Goal: Use online tool/utility: Utilize a website feature to perform a specific function

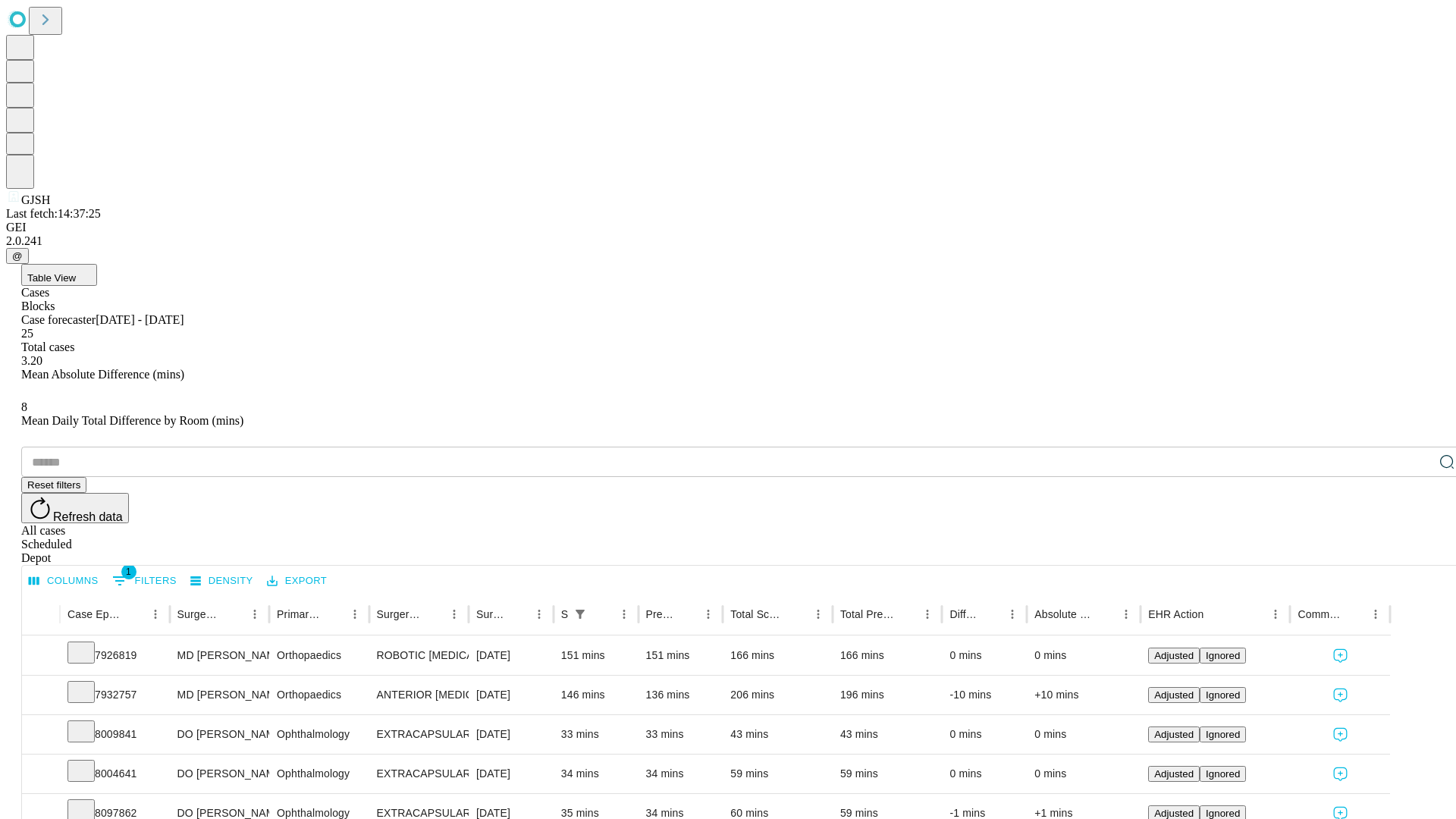
click at [75, 272] on span "Table View" at bounding box center [51, 278] width 49 height 12
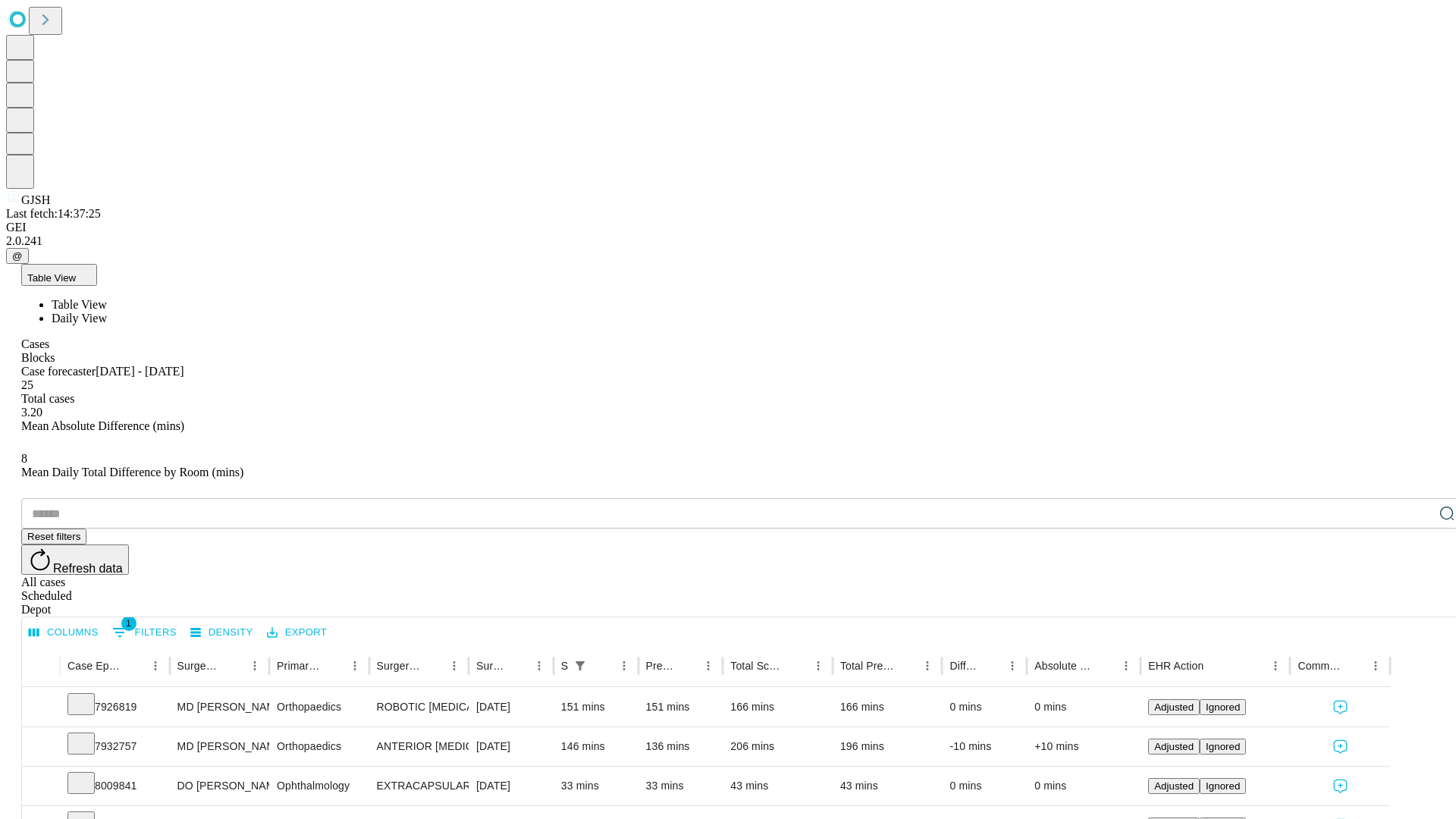
click at [107, 312] on span "Daily View" at bounding box center [79, 318] width 55 height 13
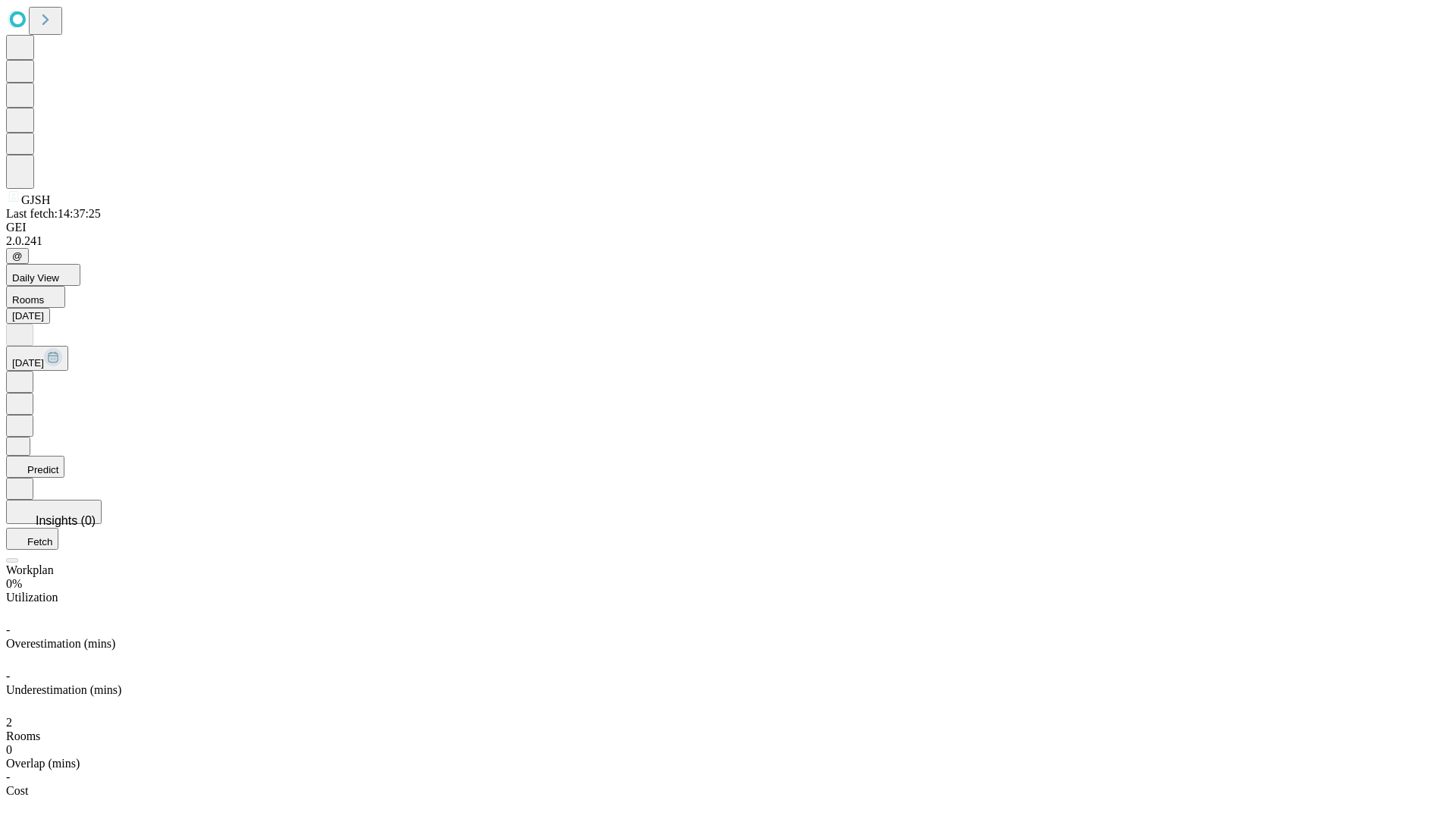
click at [65, 456] on button "Predict" at bounding box center [35, 466] width 59 height 22
